Goal: Task Accomplishment & Management: Use online tool/utility

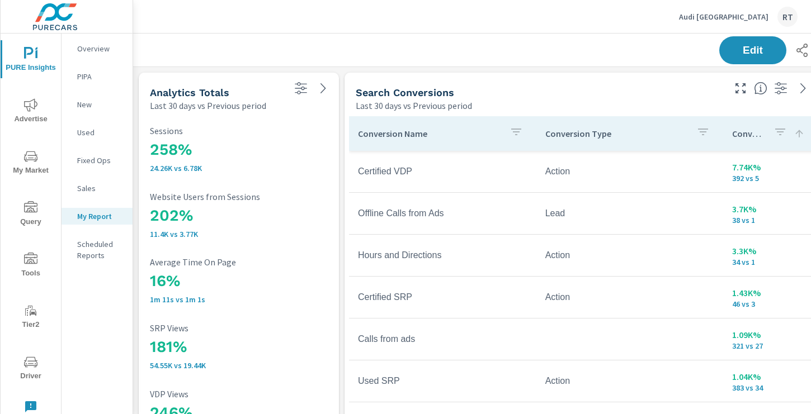
scroll to position [1678, 828]
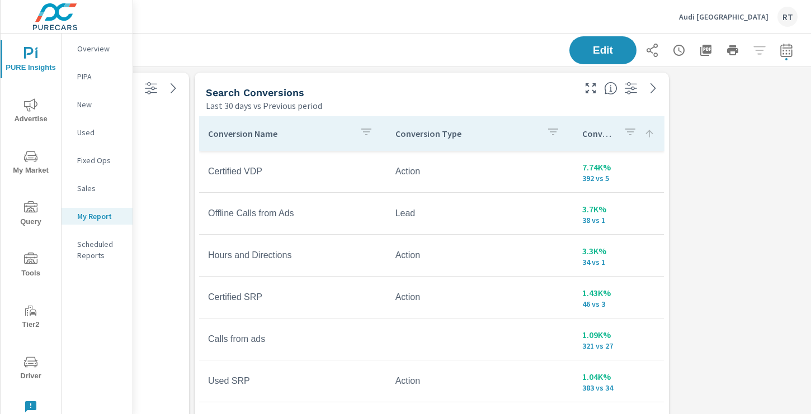
click at [731, 16] on p "Audi Pasadena" at bounding box center [723, 17] width 89 height 10
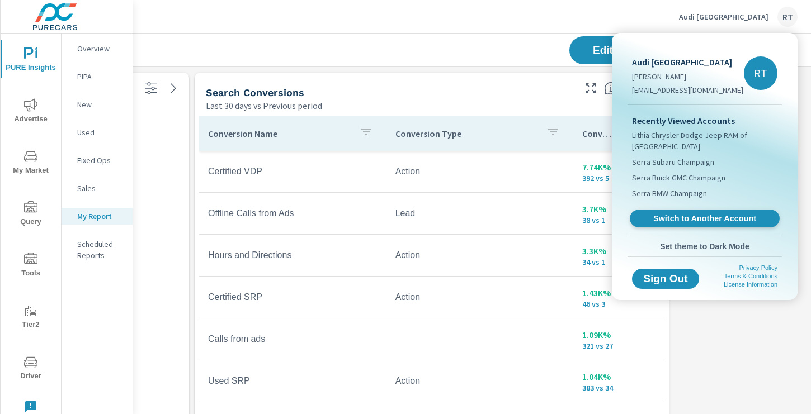
click at [680, 217] on span "Switch to Another Account" at bounding box center [704, 219] width 137 height 11
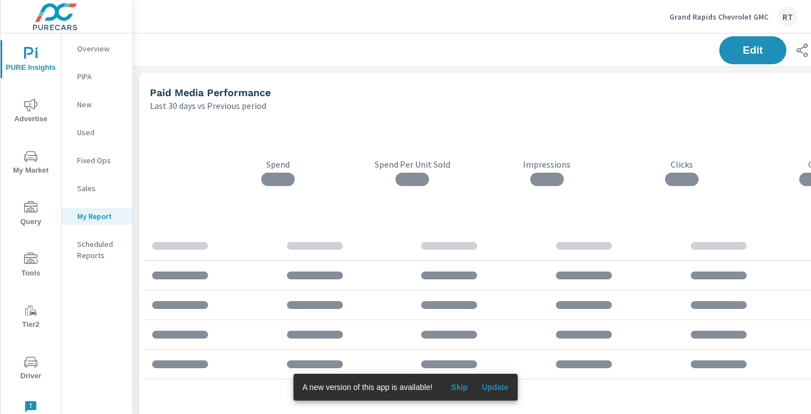
scroll to position [1549, 828]
click at [461, 388] on span "Skip" at bounding box center [459, 387] width 27 height 10
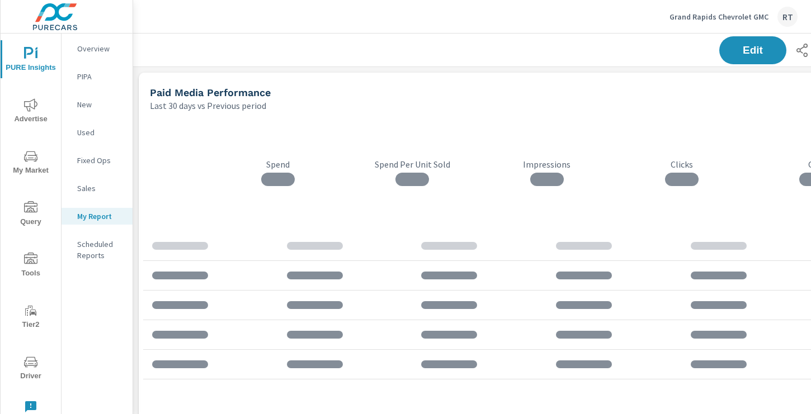
click at [25, 109] on icon "nav menu" at bounding box center [30, 104] width 13 height 13
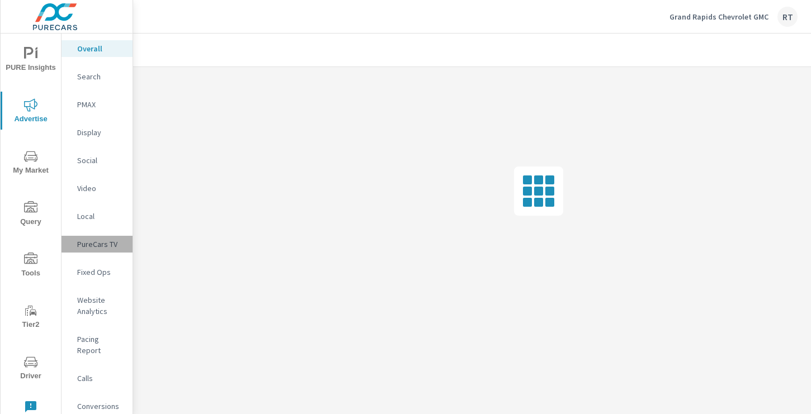
click at [92, 242] on p "PureCars TV" at bounding box center [100, 244] width 46 height 11
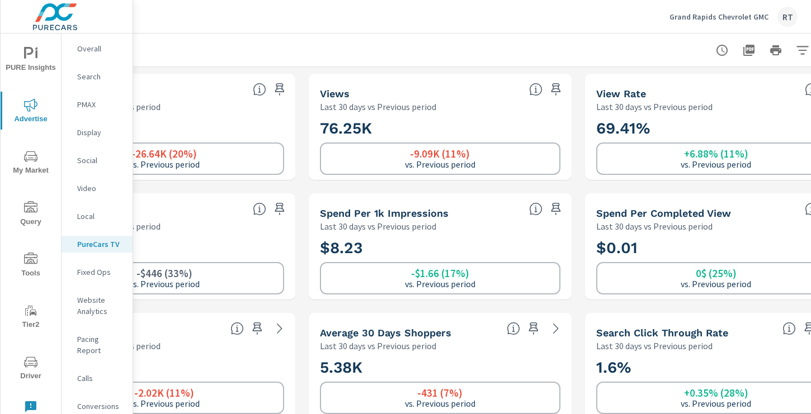
scroll to position [0, 150]
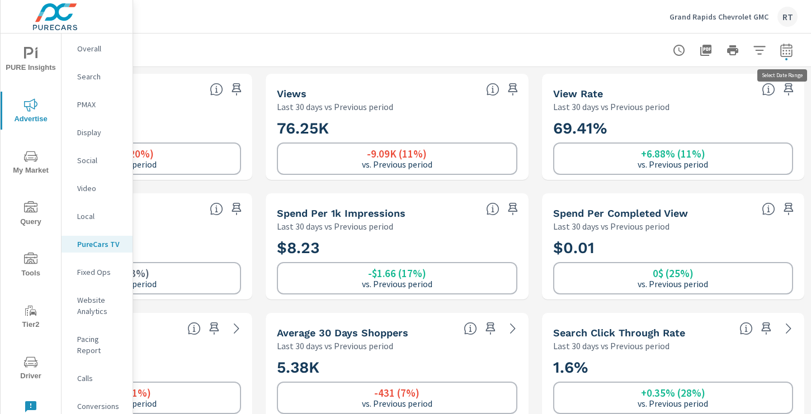
click at [782, 51] on icon "button" at bounding box center [785, 50] width 13 height 13
select select "Last 30 days"
select select "Previous period"
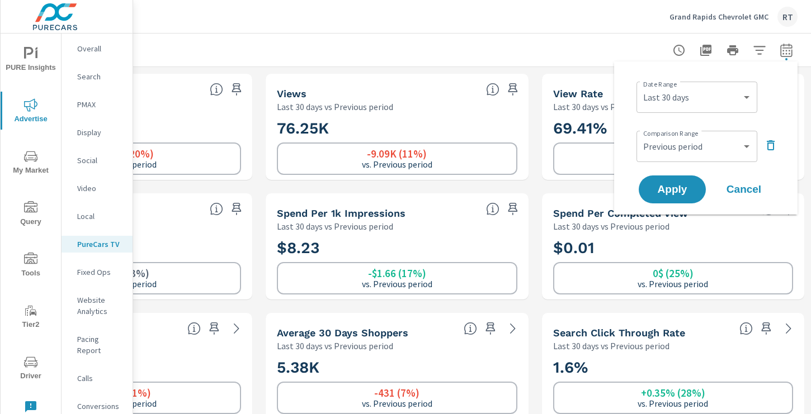
click at [771, 145] on icon "button" at bounding box center [770, 145] width 13 height 13
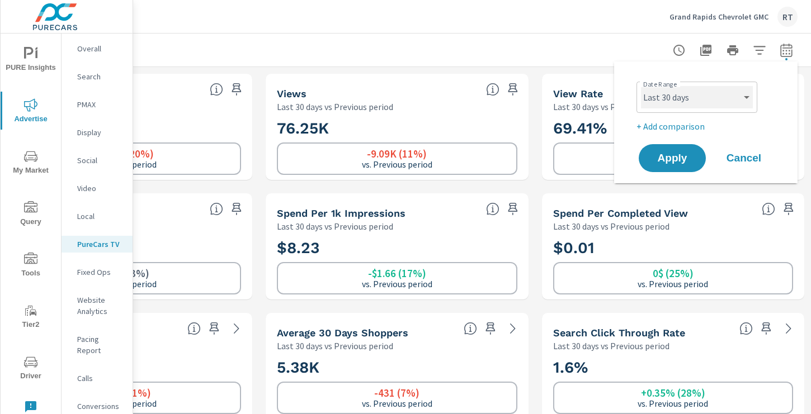
click at [742, 101] on select "Custom [DATE] Last week Last 7 days Last 14 days Last 30 days Last 45 days Last…" at bounding box center [697, 97] width 112 height 22
click at [641, 86] on select "Custom [DATE] Last week Last 7 days Last 14 days Last 30 days Last 45 days Last…" at bounding box center [697, 97] width 112 height 22
select select "Month to date"
click at [669, 148] on button "Apply" at bounding box center [671, 158] width 69 height 29
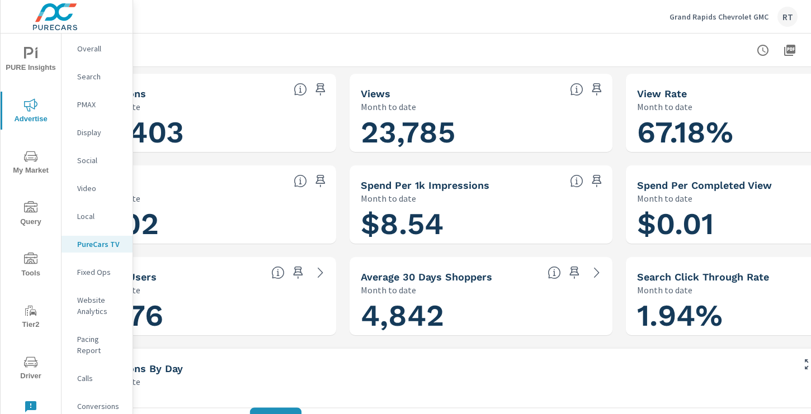
scroll to position [0, 150]
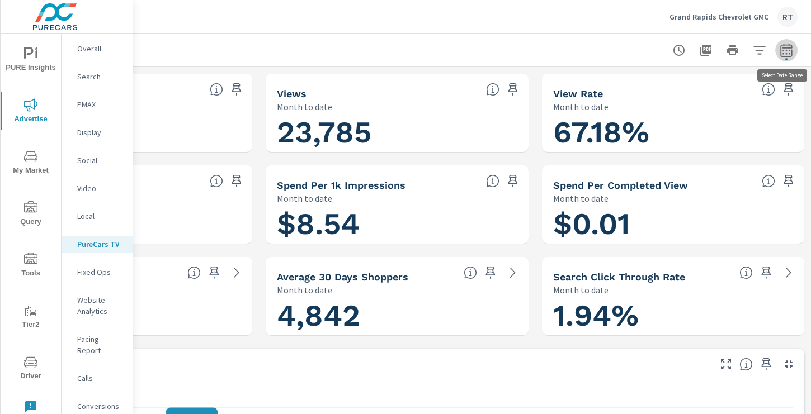
click at [786, 49] on icon "button" at bounding box center [785, 50] width 13 height 13
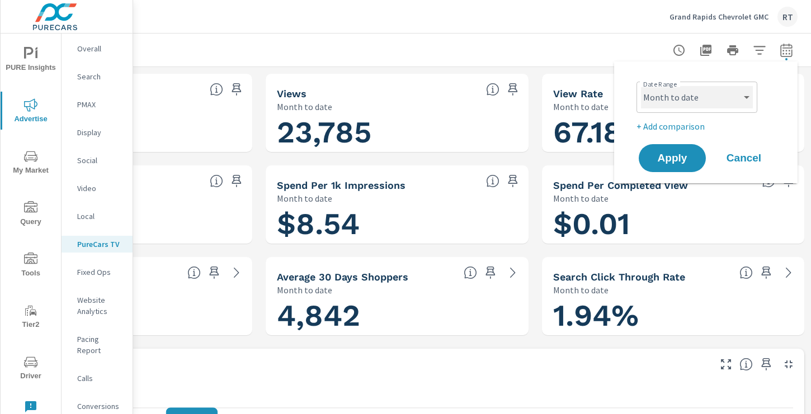
click at [744, 101] on select "Custom [DATE] Last week Last 7 days Last 14 days Last 30 days Last 45 days Last…" at bounding box center [697, 97] width 112 height 22
click at [641, 86] on select "Custom [DATE] Last week Last 7 days Last 14 days Last 30 days Last 45 days Last…" at bounding box center [697, 97] width 112 height 22
select select "Last month"
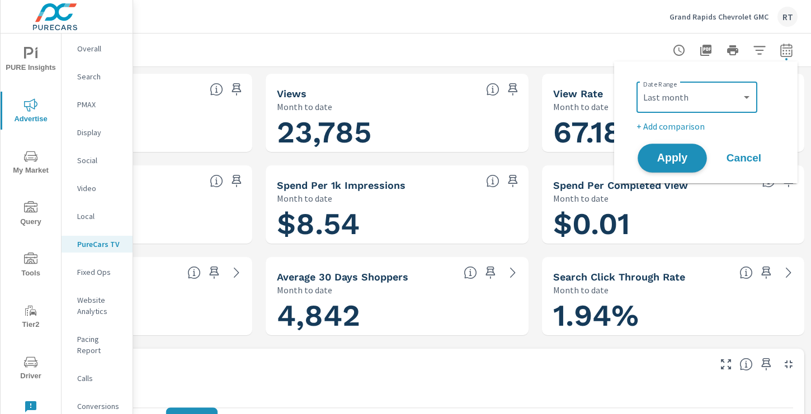
click at [669, 160] on span "Apply" at bounding box center [672, 158] width 46 height 11
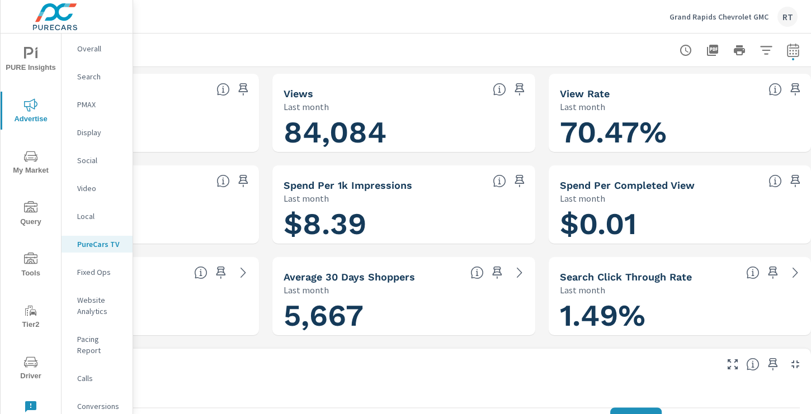
scroll to position [0, 150]
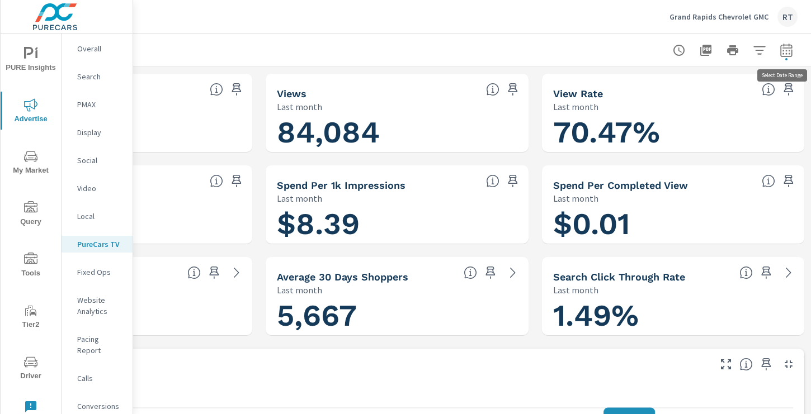
click at [785, 50] on icon "button" at bounding box center [785, 50] width 13 height 13
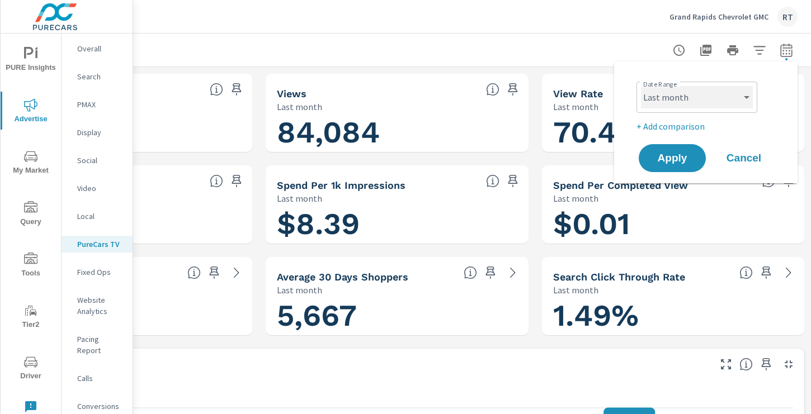
click at [746, 98] on select "Custom [DATE] Last week Last 7 days Last 14 days Last 30 days Last 45 days Last…" at bounding box center [697, 97] width 112 height 22
click at [641, 86] on select "Custom [DATE] Last week Last 7 days Last 14 days Last 30 days Last 45 days Last…" at bounding box center [697, 97] width 112 height 22
select select "custom"
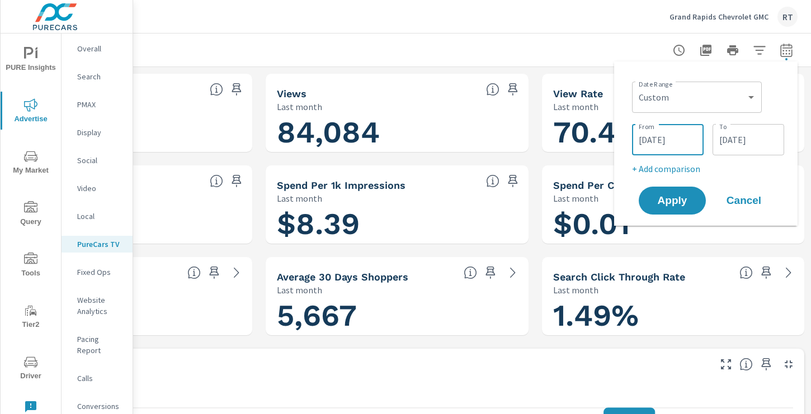
click at [686, 140] on input "[DATE]" at bounding box center [667, 140] width 63 height 22
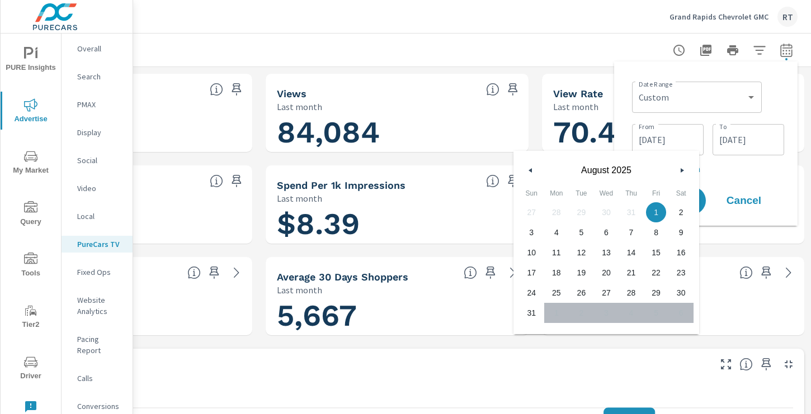
click at [530, 169] on icon "button" at bounding box center [529, 170] width 6 height 4
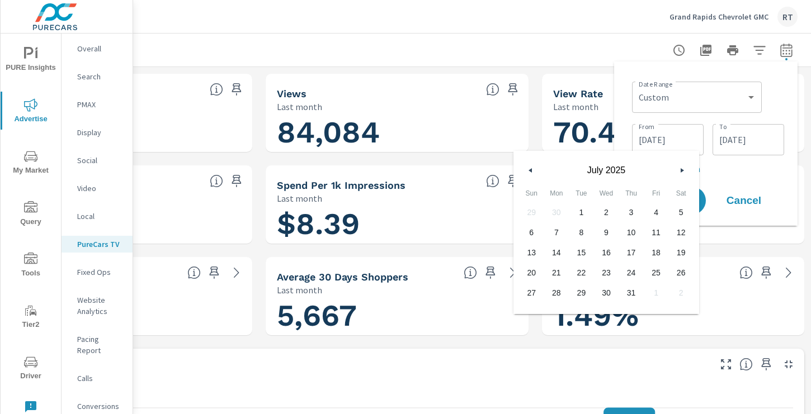
click at [528, 168] on icon "button" at bounding box center [529, 170] width 6 height 4
click at [681, 172] on icon "button" at bounding box center [683, 170] width 6 height 4
click at [582, 212] on span "1" at bounding box center [581, 212] width 25 height 15
type input "[DATE]"
click at [743, 153] on div "[DATE] To" at bounding box center [748, 139] width 72 height 31
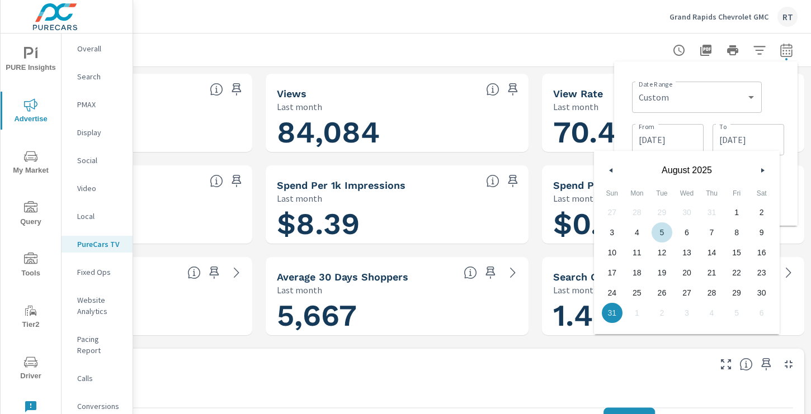
click at [610, 164] on button "button" at bounding box center [610, 170] width 13 height 13
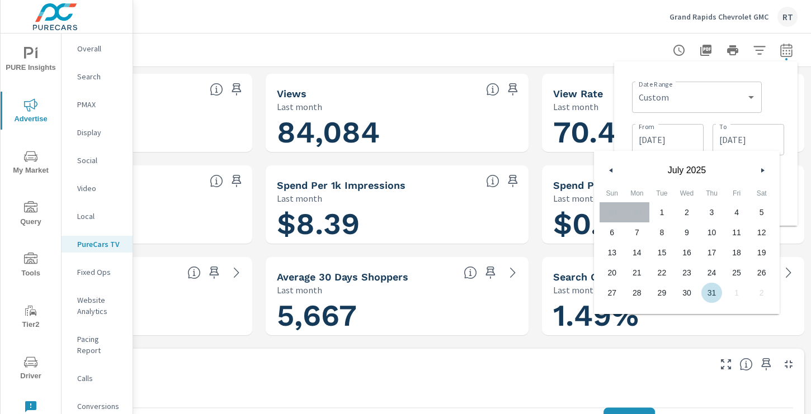
click at [713, 287] on span "31" at bounding box center [711, 293] width 25 height 15
type input "[DATE]"
click at [784, 191] on div "Date Range Custom [DATE] Last week Last 7 days Last 14 days Last 30 days Last 4…" at bounding box center [706, 143] width 166 height 146
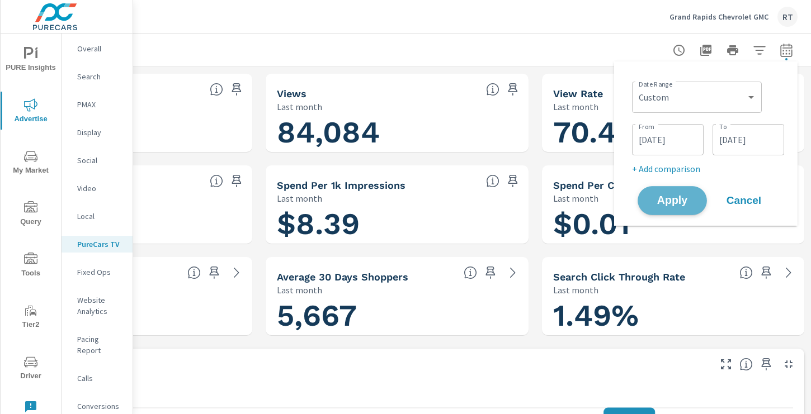
click at [677, 200] on span "Apply" at bounding box center [672, 201] width 46 height 11
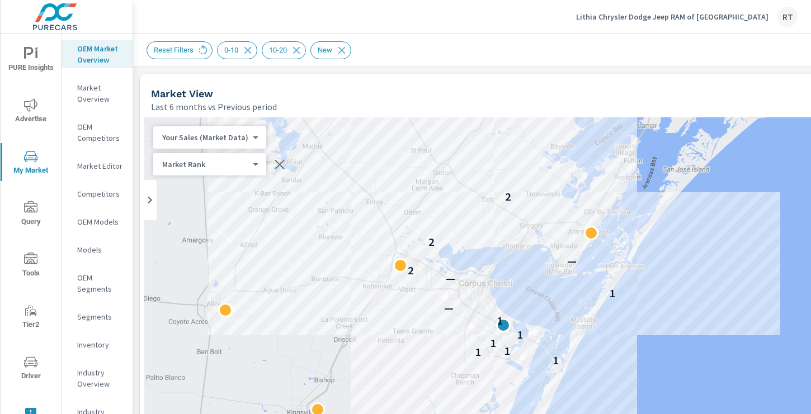
scroll to position [0, 268]
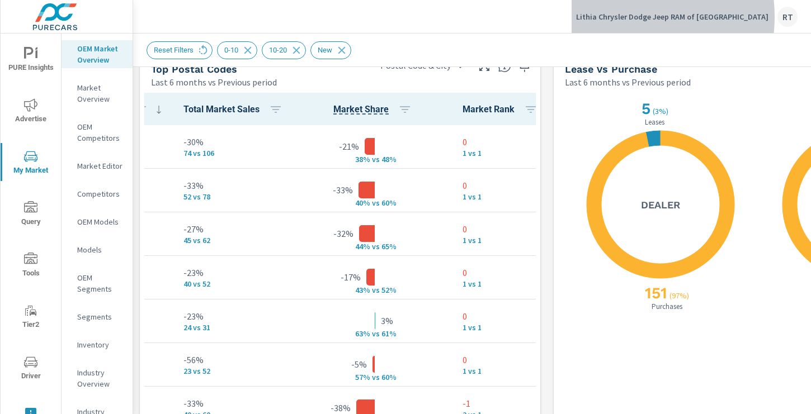
click at [646, 17] on p "Lithia Chrysler Dodge Jeep RAM of Corpus Christi" at bounding box center [672, 17] width 192 height 10
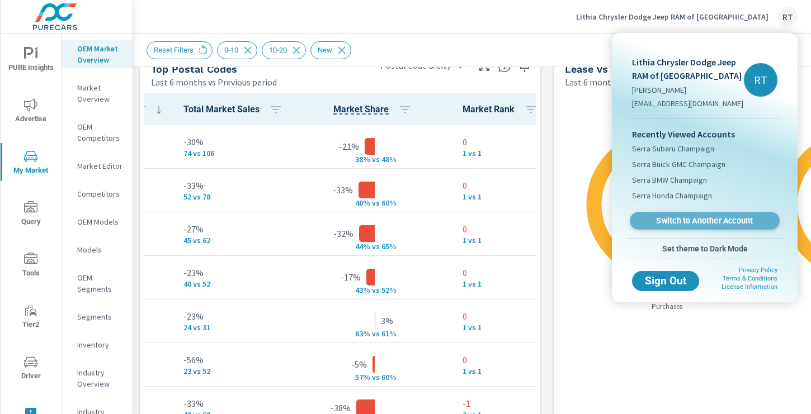
click at [673, 222] on span "Switch to Another Account" at bounding box center [704, 221] width 137 height 11
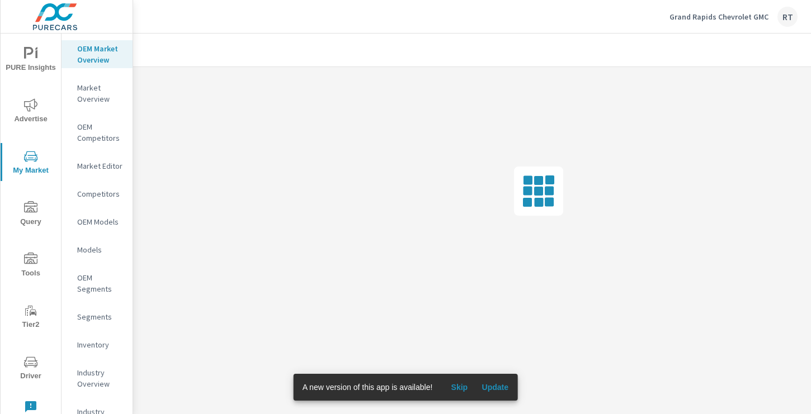
click at [460, 386] on span "Skip" at bounding box center [459, 387] width 27 height 10
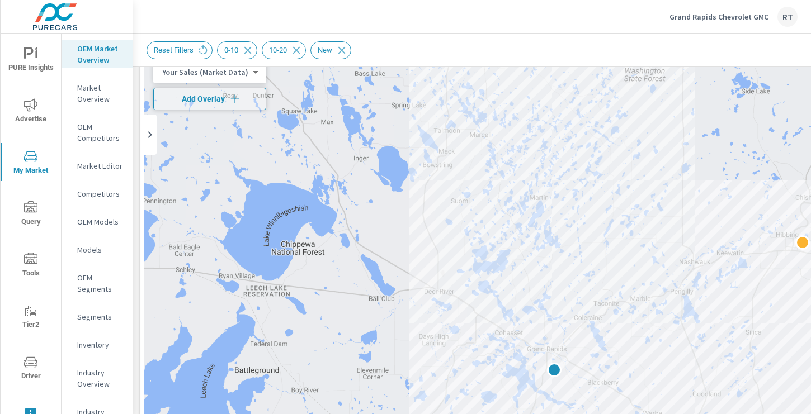
scroll to position [57, 0]
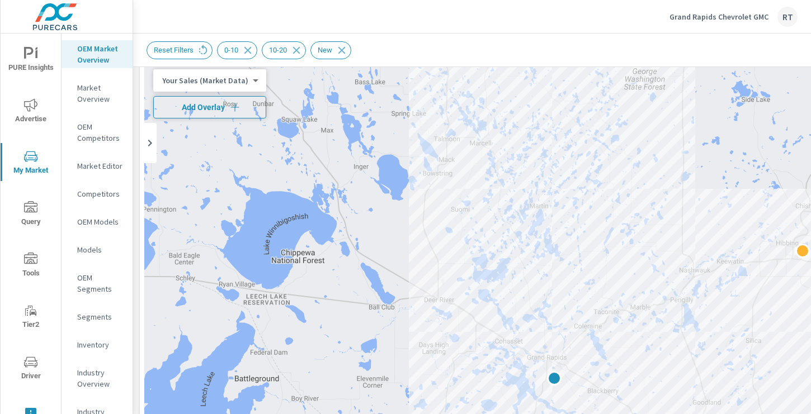
click at [239, 110] on span "Add Overlay" at bounding box center [209, 107] width 103 height 11
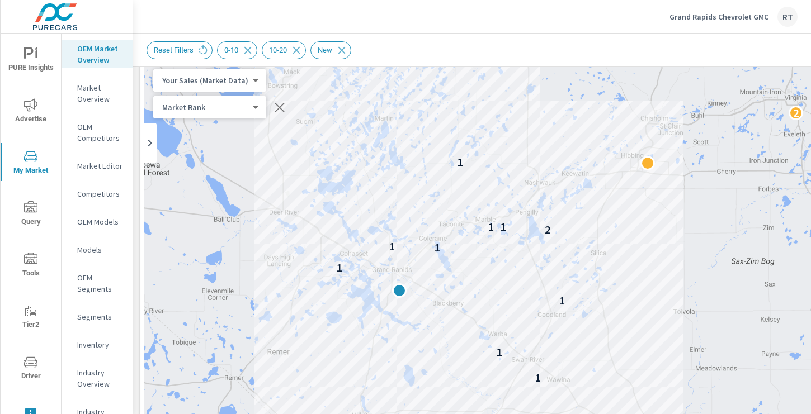
drag, startPoint x: 621, startPoint y: 195, endPoint x: 465, endPoint y: 109, distance: 178.2
click at [464, 108] on div "2 1 1 1 1 1 1 1 2 1 1 1 2" at bounding box center [546, 371] width 805 height 622
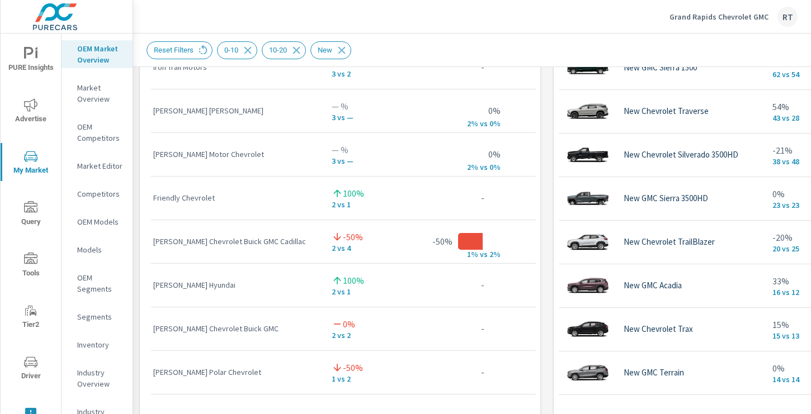
scroll to position [897, 0]
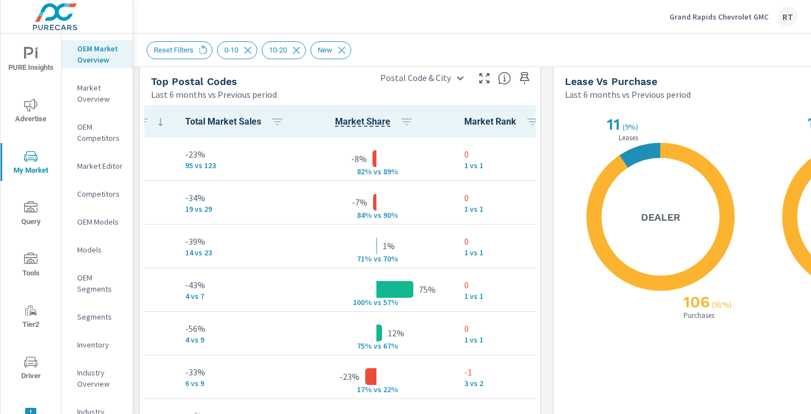
scroll to position [1332, 0]
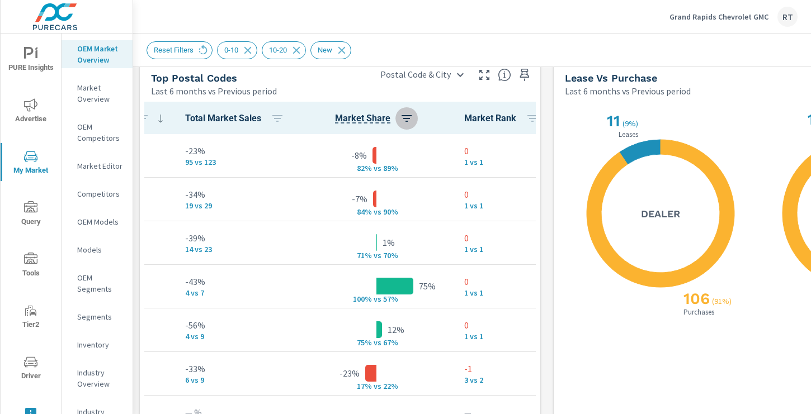
click at [398, 119] on button "button" at bounding box center [406, 118] width 22 height 22
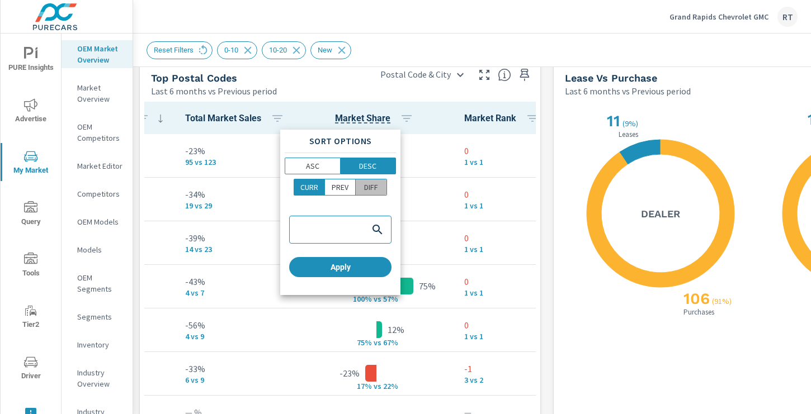
click at [370, 190] on p "DIFF" at bounding box center [371, 187] width 14 height 11
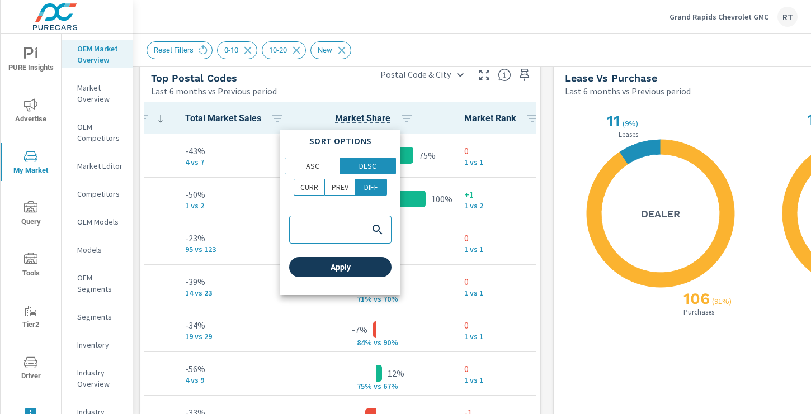
click at [312, 268] on span "Apply" at bounding box center [340, 267] width 93 height 10
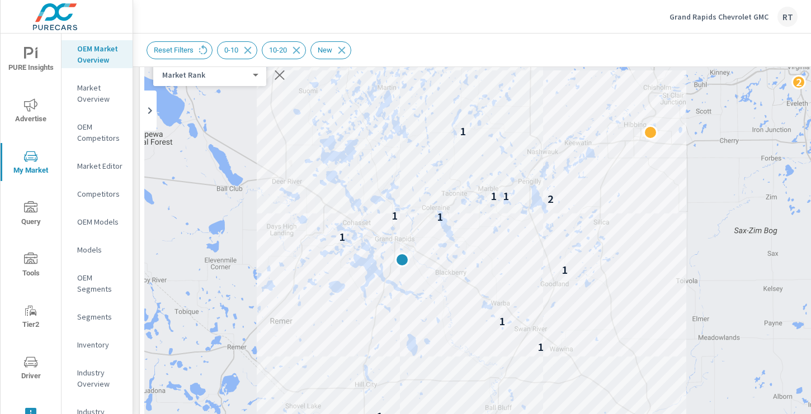
scroll to position [95, 0]
